Goal: Task Accomplishment & Management: Manage account settings

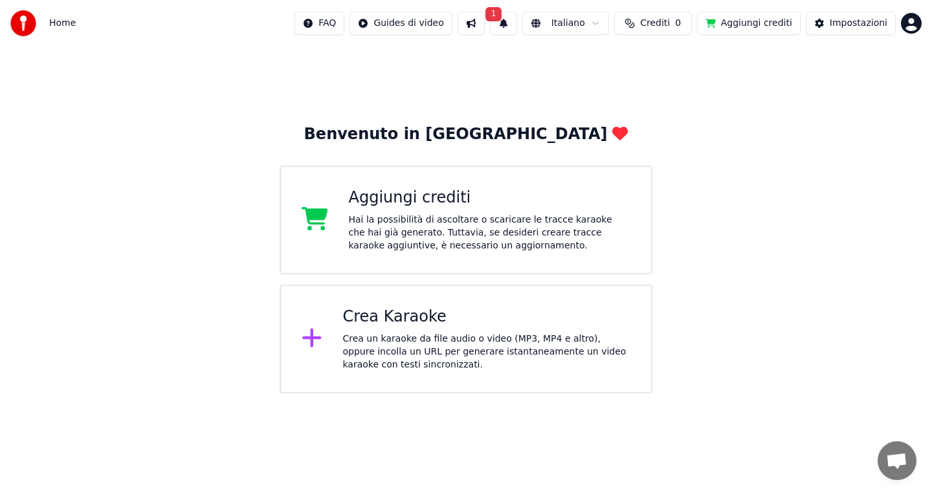
click at [517, 23] on button "1" at bounding box center [503, 23] width 27 height 23
click at [616, 67] on button "Aggiorna" at bounding box center [601, 63] width 63 height 23
